Goal: Transaction & Acquisition: Purchase product/service

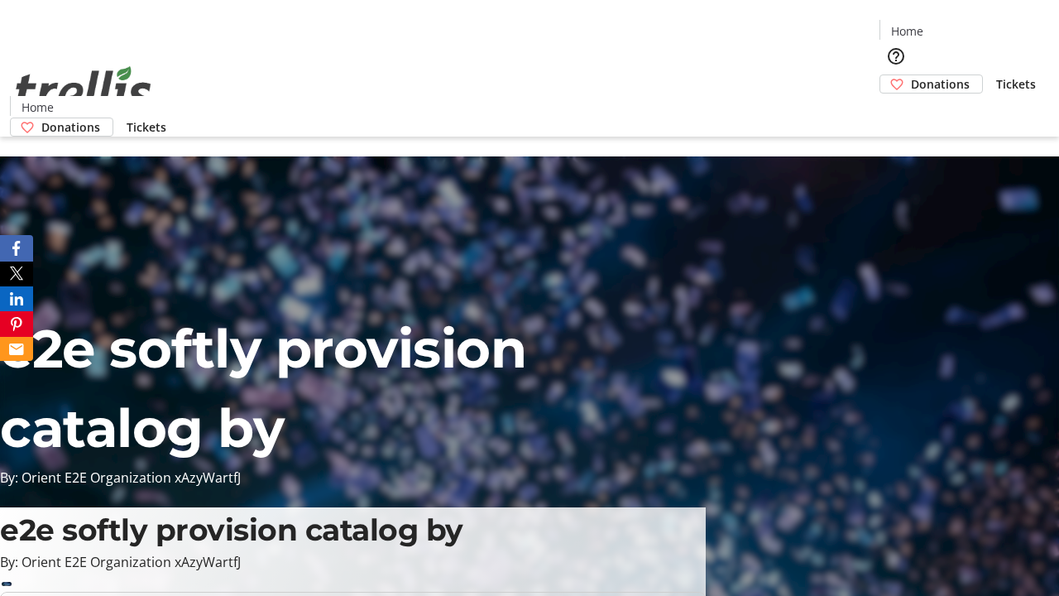
click at [911, 75] on span "Donations" at bounding box center [940, 83] width 59 height 17
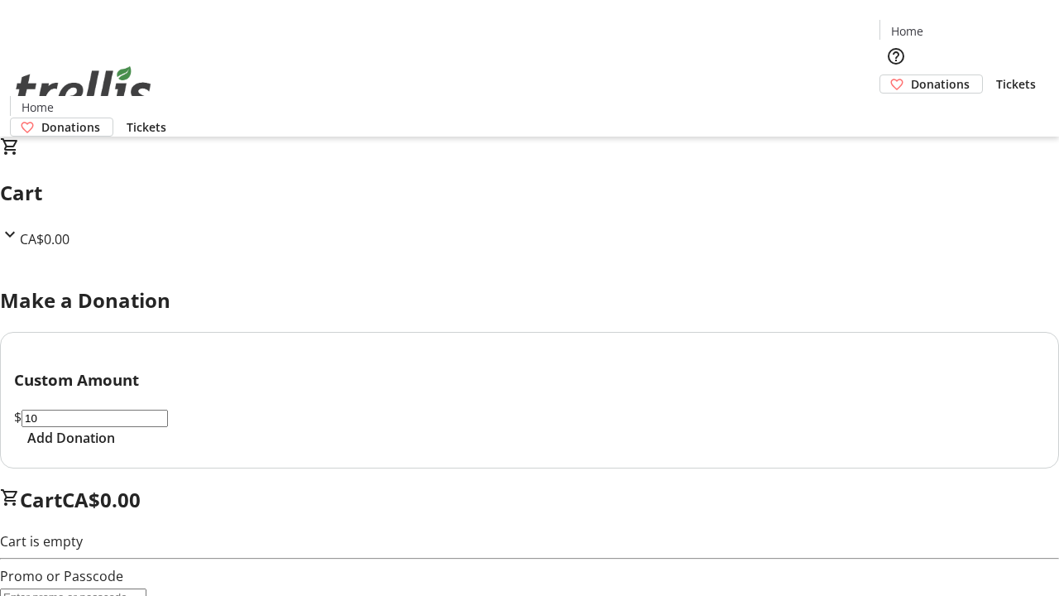
click at [115, 448] on span "Add Donation" at bounding box center [71, 438] width 88 height 20
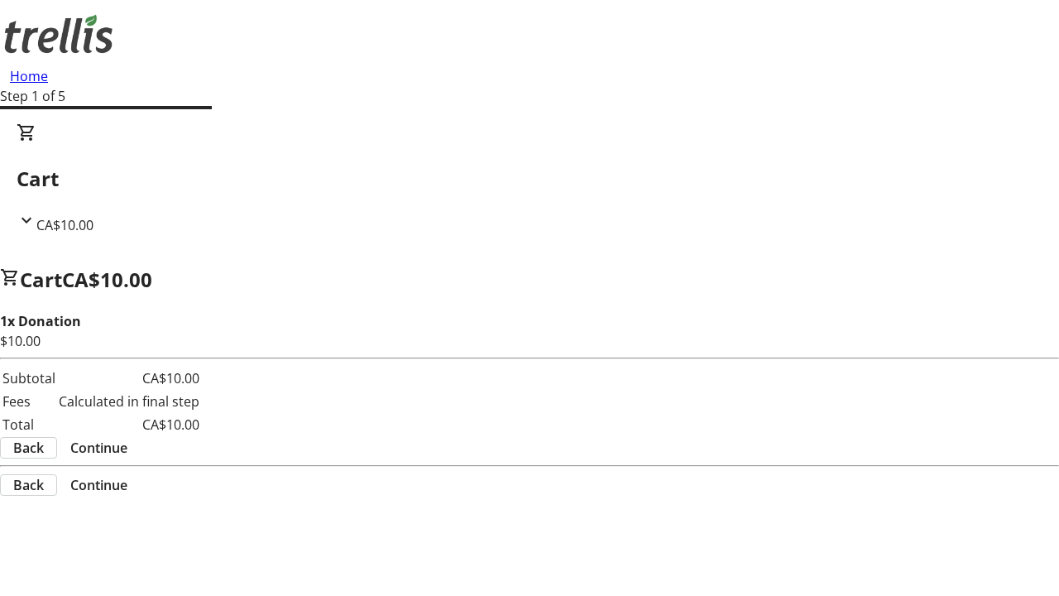
select select "CA"
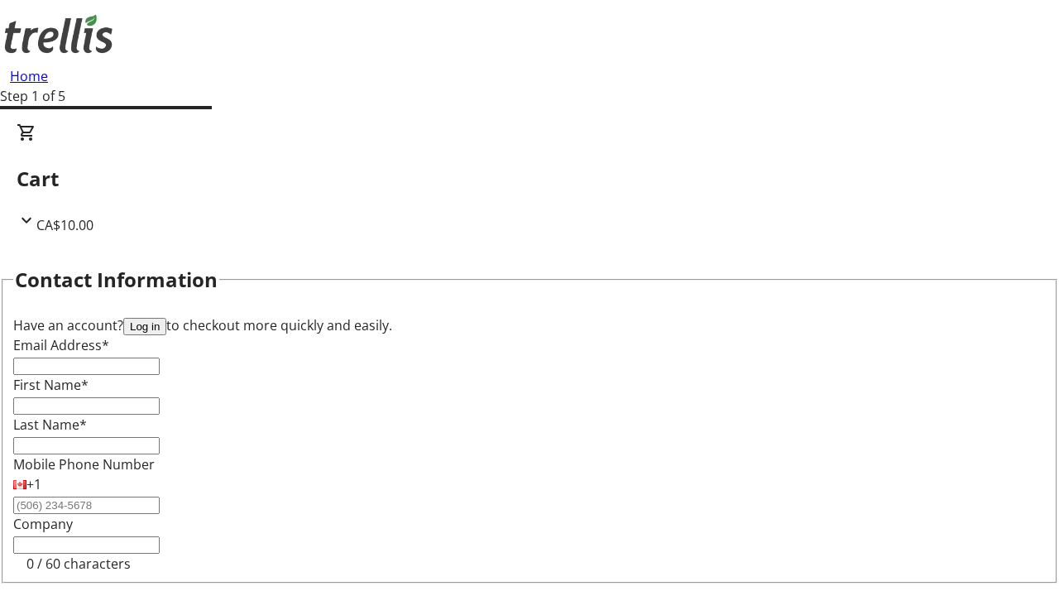
click at [166, 318] on button "Log in" at bounding box center [144, 326] width 43 height 17
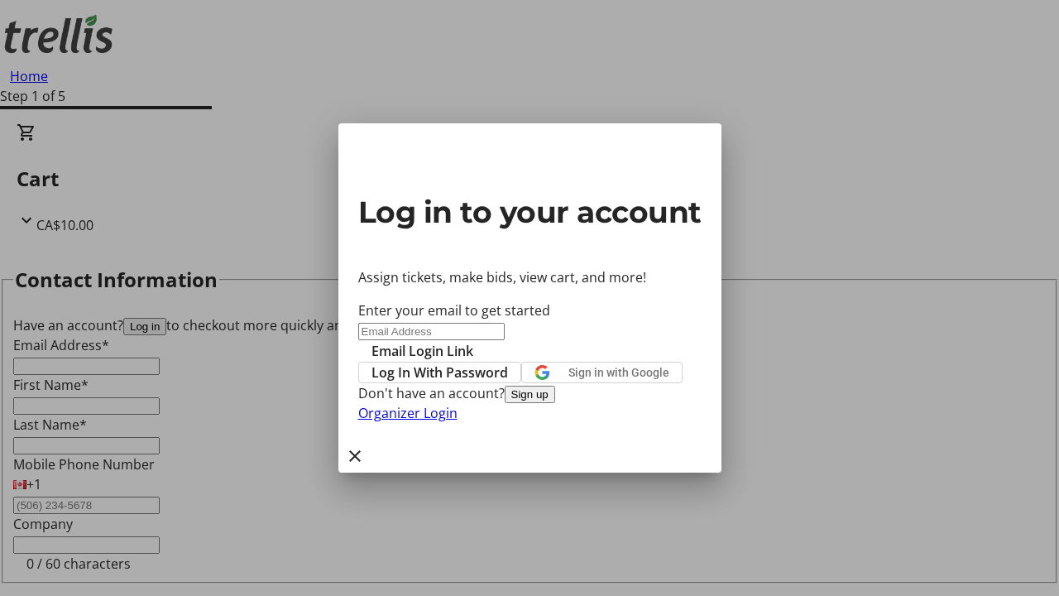
click at [508, 362] on span "Log In With Password" at bounding box center [440, 372] width 137 height 20
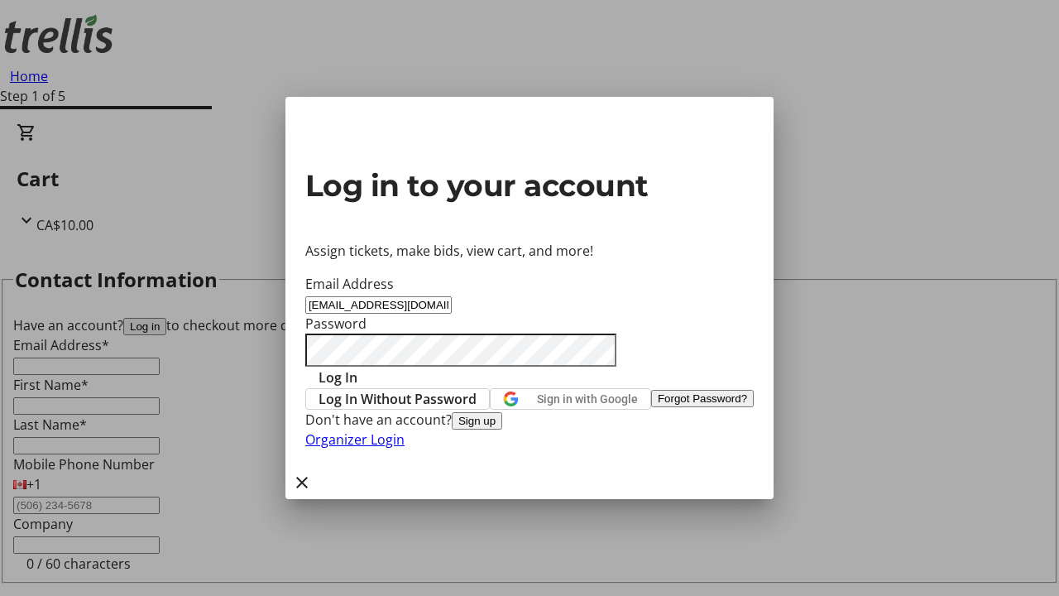
click at [357, 367] on span "Log In" at bounding box center [338, 377] width 39 height 20
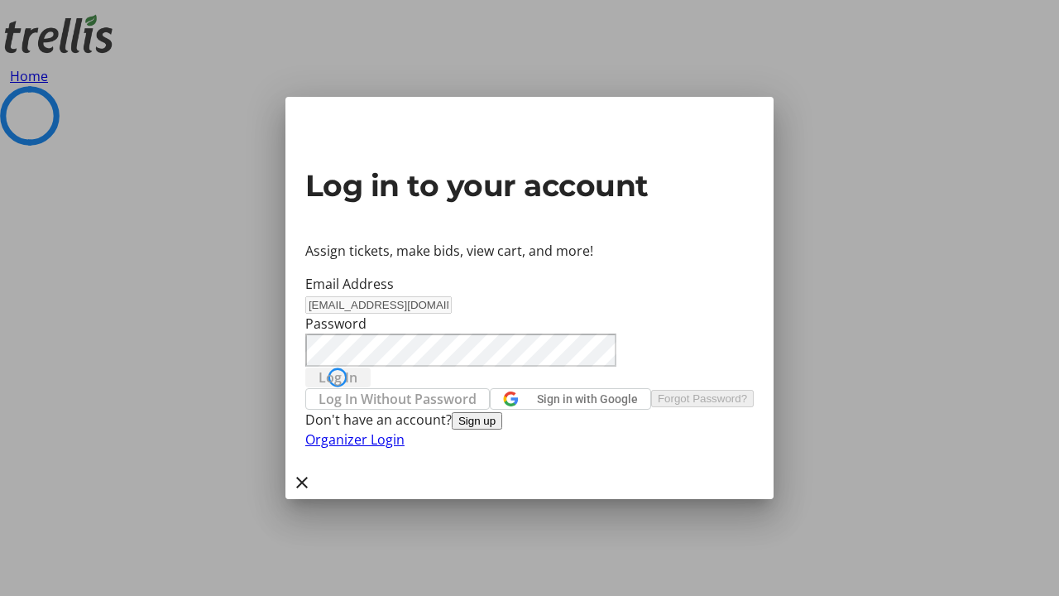
select select "CA"
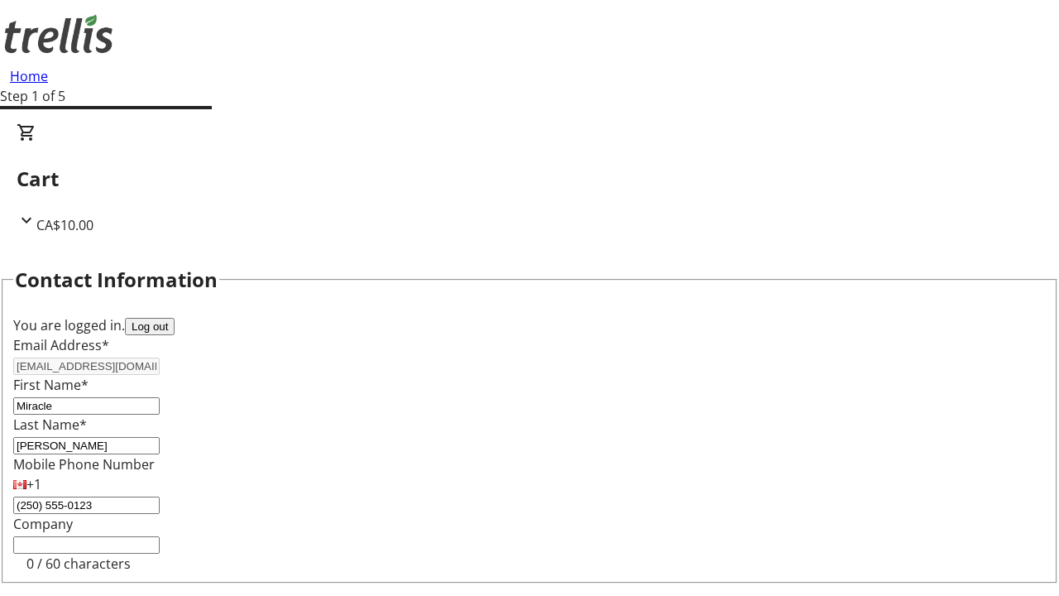
type input "[STREET_ADDRESS][PERSON_NAME]"
type input "Kelowna"
select select "BC"
type input "Kelowna"
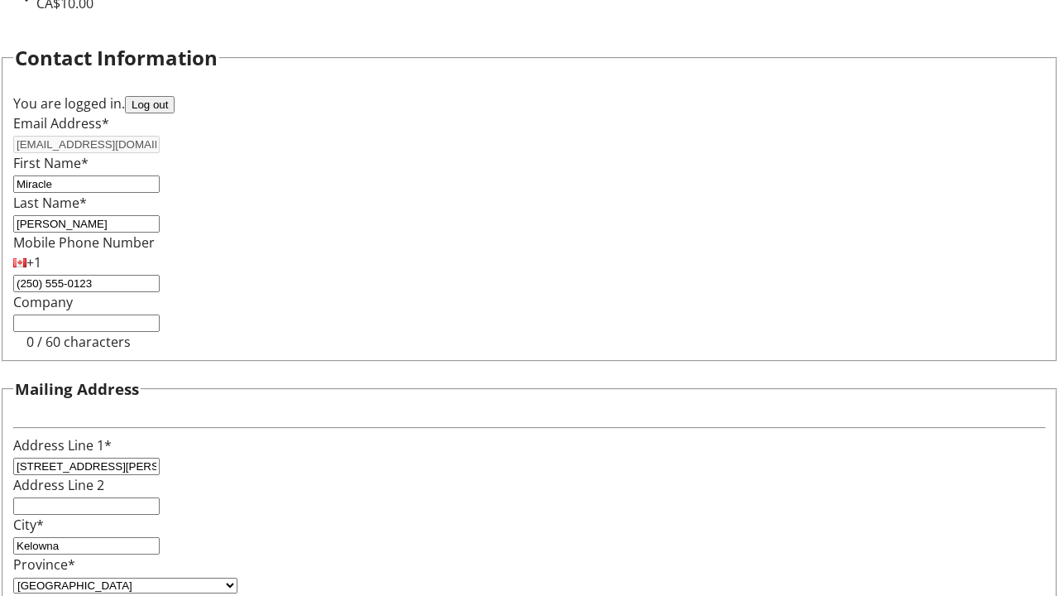
type input "V1Y 0C2"
